Goal: Task Accomplishment & Management: Use online tool/utility

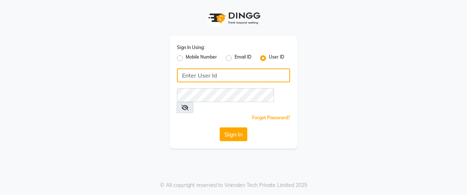
click at [212, 78] on input "Username" at bounding box center [233, 75] width 113 height 14
type input "Remedy Bar"
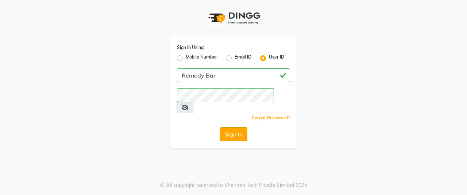
click at [242, 127] on button "Sign In" at bounding box center [234, 134] width 28 height 14
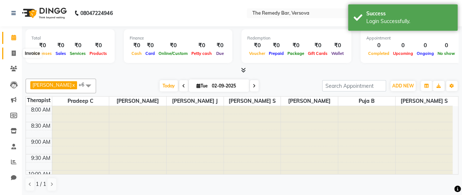
click at [12, 54] on icon at bounding box center [14, 52] width 4 height 5
select select "8521"
select select "service"
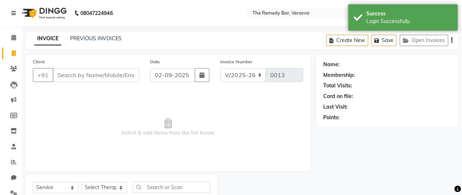
click at [111, 73] on input "Client" at bounding box center [96, 75] width 87 height 14
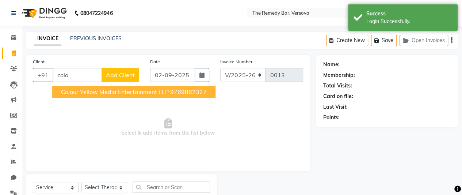
click at [89, 88] on span "Colour Yellow Media Entertainment LLP" at bounding box center [115, 91] width 108 height 7
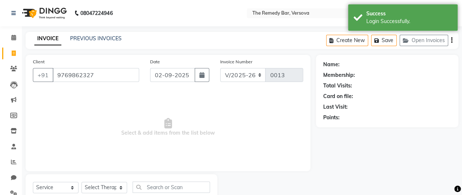
type input "9769862327"
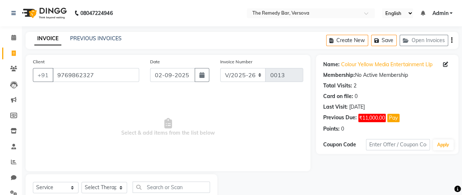
scroll to position [24, 0]
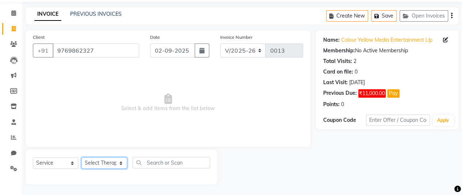
click at [92, 161] on select "Select Therapist [PERSON_NAME] S [PERSON_NAME] G [PERSON_NAME] C Puja B [PERSON…" at bounding box center [104, 162] width 46 height 11
select select "84610"
click at [81, 157] on select "Select Therapist [PERSON_NAME] S [PERSON_NAME] G [PERSON_NAME] C Puja B [PERSON…" at bounding box center [104, 162] width 46 height 11
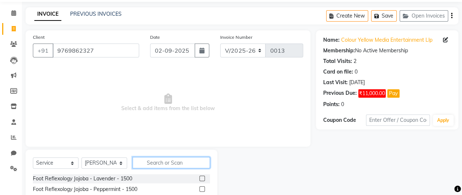
click at [158, 163] on input "text" at bounding box center [171, 162] width 77 height 11
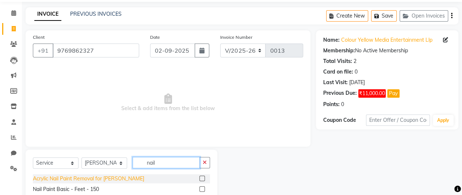
type input "nail"
click at [108, 179] on div "Acrylic Nail Paint Removal for [PERSON_NAME]" at bounding box center [88, 179] width 111 height 8
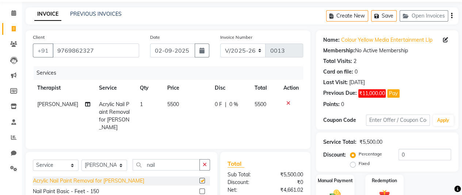
checkbox input "false"
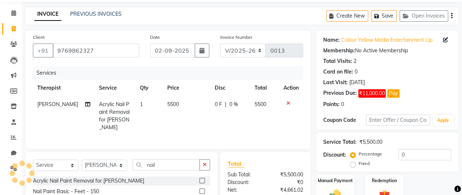
scroll to position [104, 0]
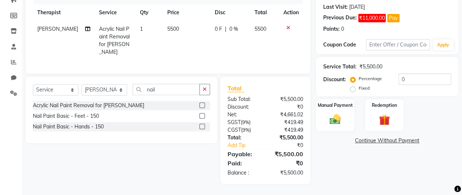
click at [395, 137] on link "Continue Without Payment" at bounding box center [386, 141] width 139 height 8
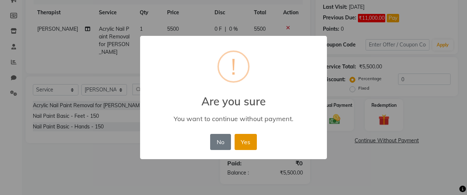
click at [240, 146] on button "Yes" at bounding box center [246, 142] width 22 height 16
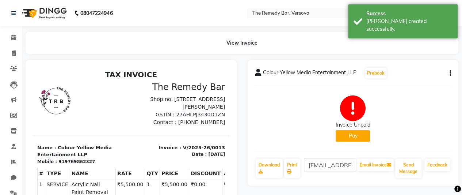
scroll to position [11, 0]
click at [265, 174] on link "Download" at bounding box center [269, 167] width 27 height 19
